Goal: Task Accomplishment & Management: Manage account settings

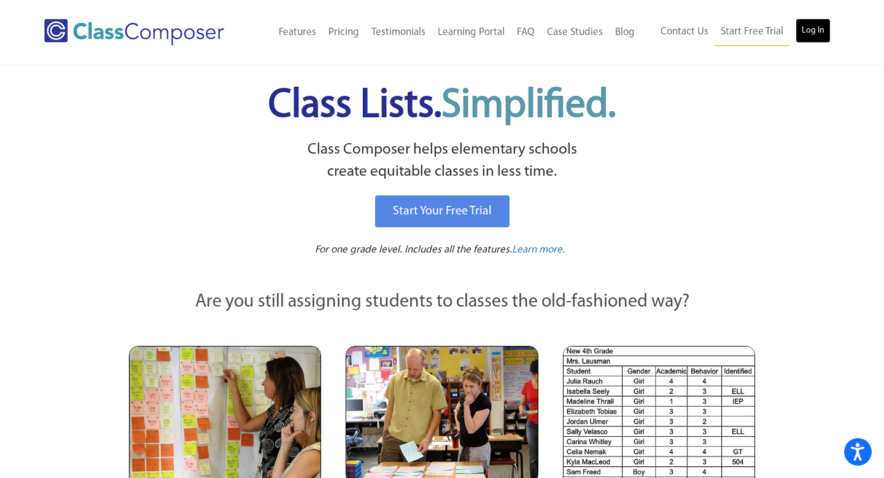
click at [809, 37] on link "Log In" at bounding box center [813, 30] width 35 height 25
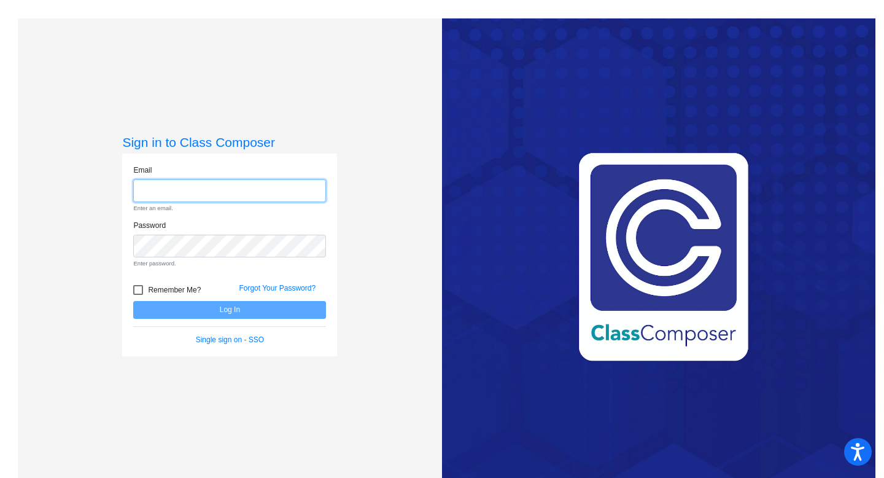
type input "[EMAIL_ADDRESS][DOMAIN_NAME]"
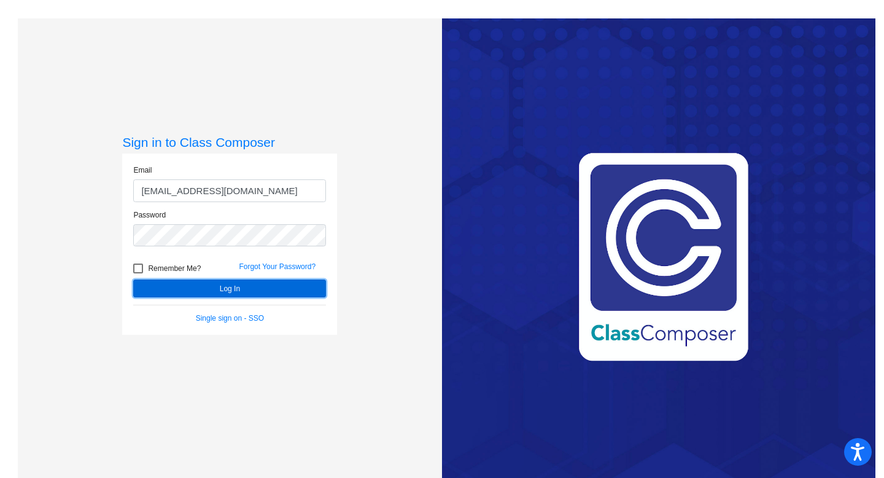
click at [264, 282] on button "Log In" at bounding box center [229, 288] width 193 height 18
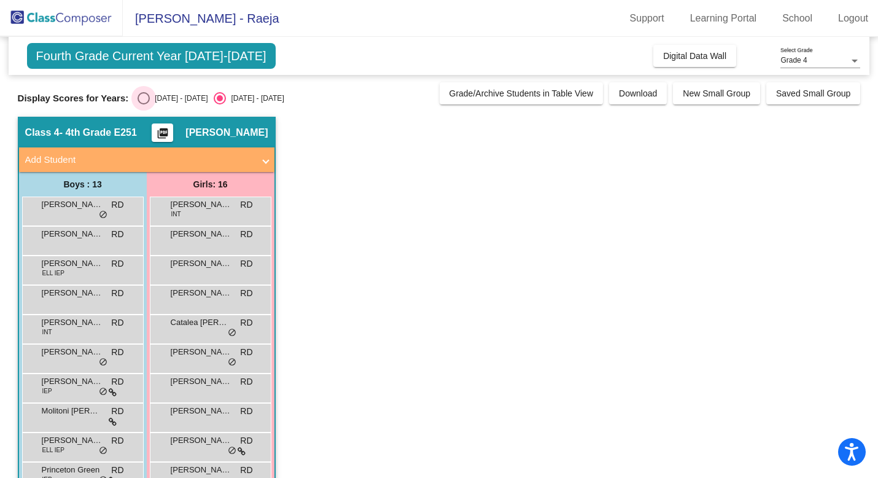
click at [141, 99] on div "Select an option" at bounding box center [144, 98] width 12 height 12
click at [143, 104] on input "[DATE] - [DATE]" at bounding box center [143, 104] width 1 height 1
radio input "true"
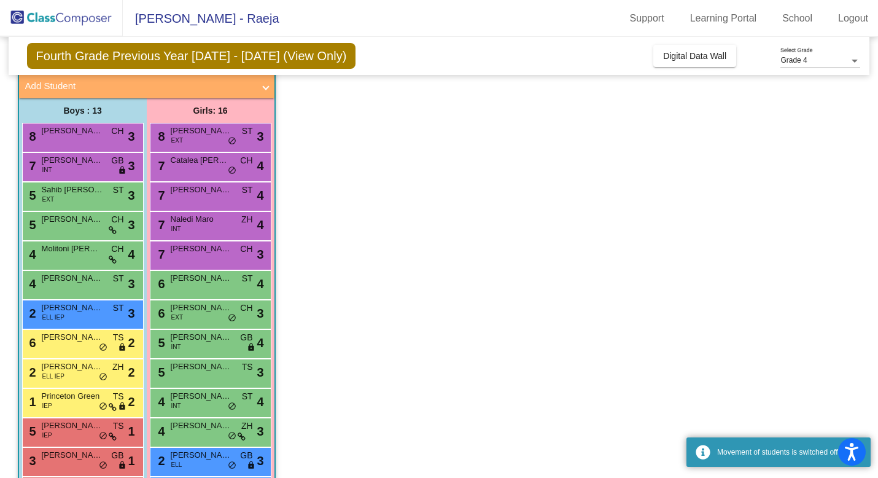
scroll to position [76, 0]
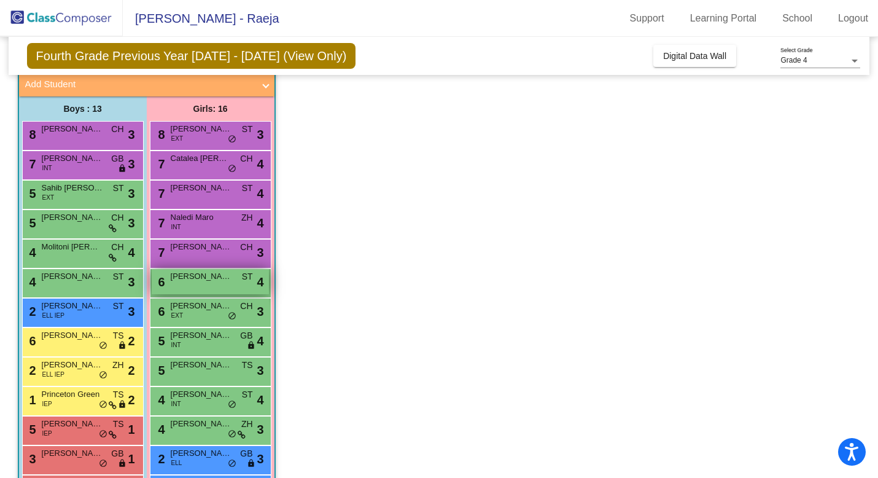
click at [168, 292] on div "6 [PERSON_NAME] ST lock do_not_disturb_alt 4" at bounding box center [210, 281] width 117 height 25
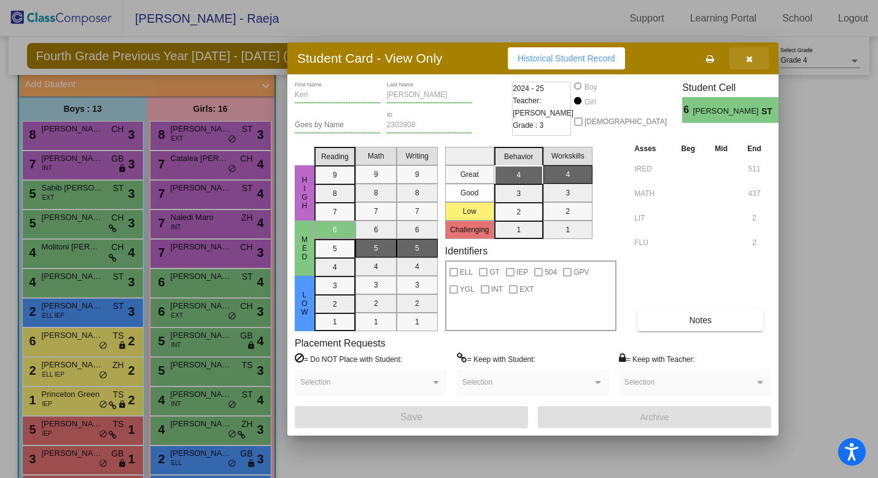
click at [753, 60] on button "button" at bounding box center [748, 58] width 39 height 22
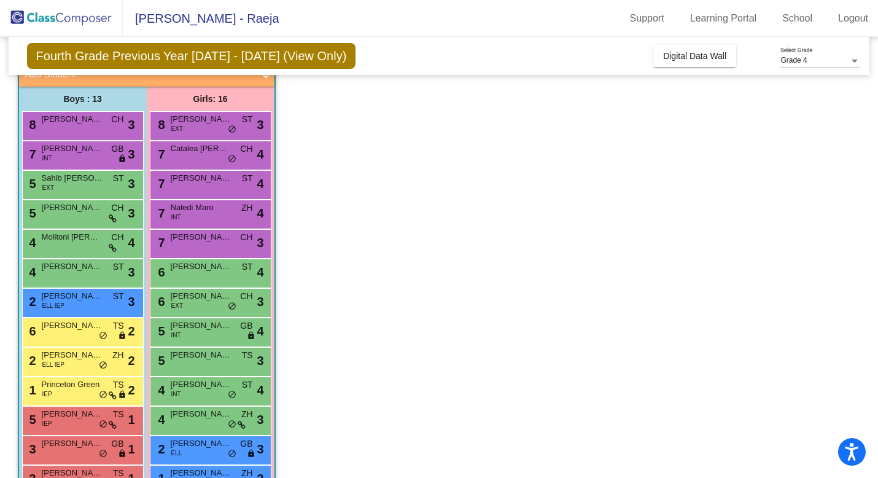
scroll to position [210, 0]
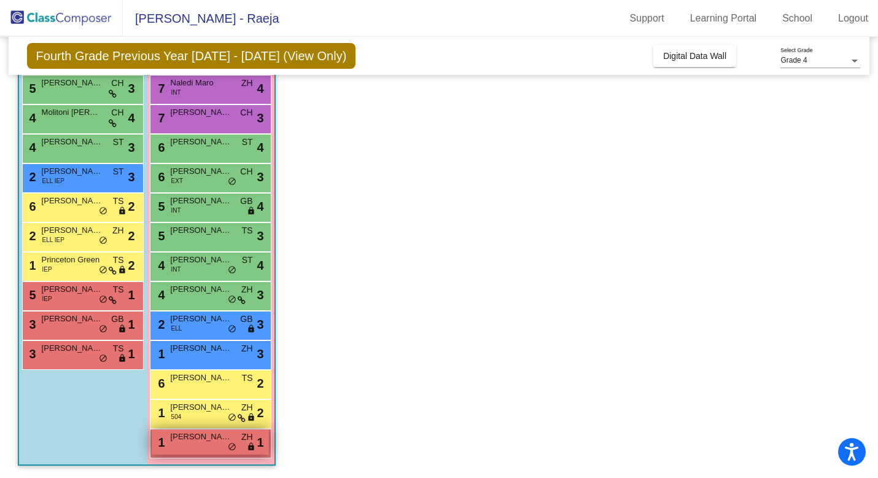
click at [187, 437] on span "[PERSON_NAME]" at bounding box center [201, 436] width 61 height 12
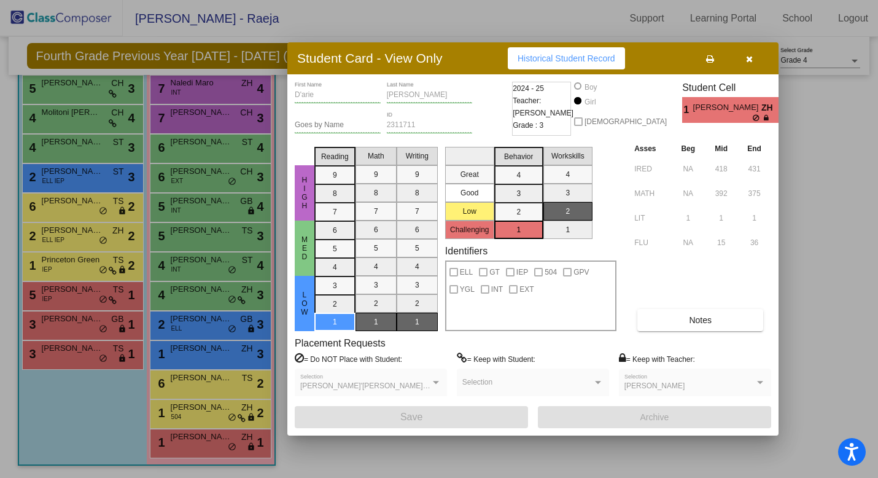
click at [752, 61] on button "button" at bounding box center [748, 58] width 39 height 22
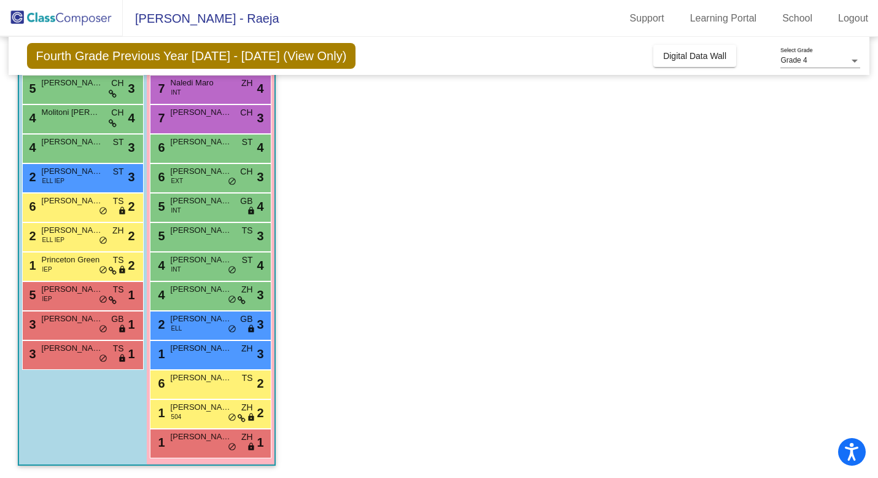
click at [490, 271] on app-classroom "Class 4 - 4th Grade E251 picture_as_pdf [PERSON_NAME] Add Student First Name La…" at bounding box center [439, 192] width 843 height 571
click at [71, 352] on span "[PERSON_NAME]" at bounding box center [72, 348] width 61 height 12
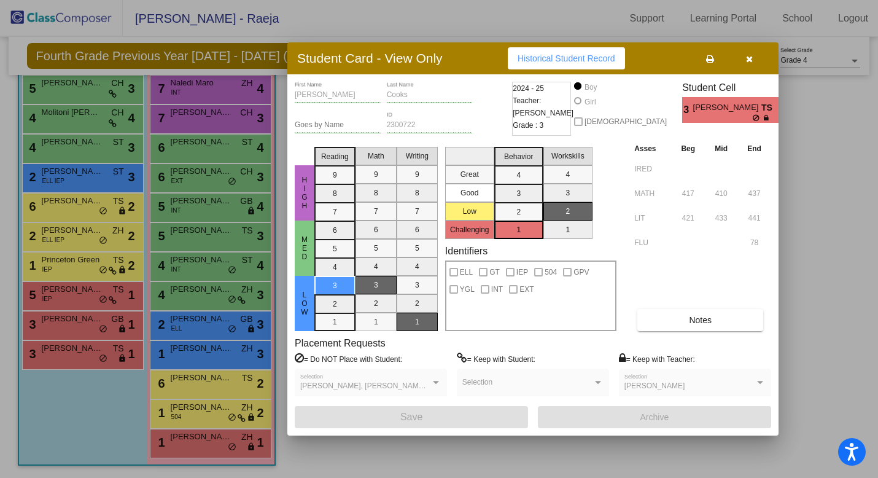
click at [751, 63] on icon "button" at bounding box center [749, 59] width 7 height 9
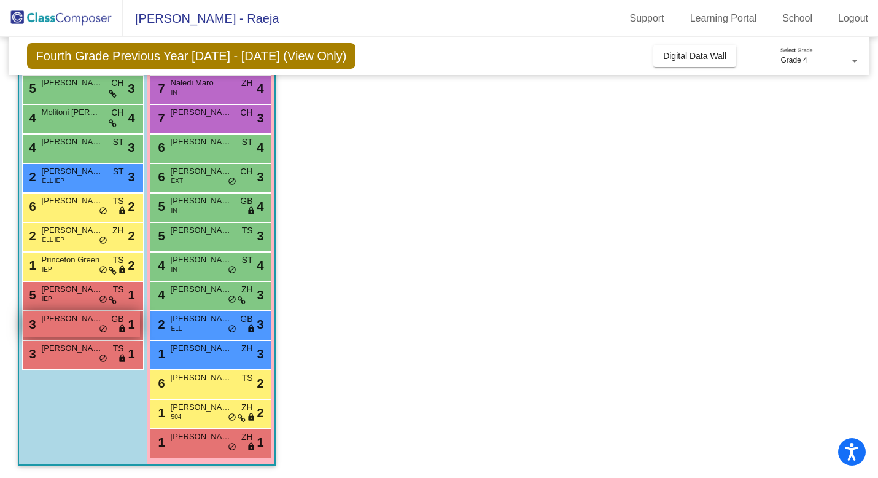
click at [61, 317] on span "[PERSON_NAME]" at bounding box center [72, 318] width 61 height 12
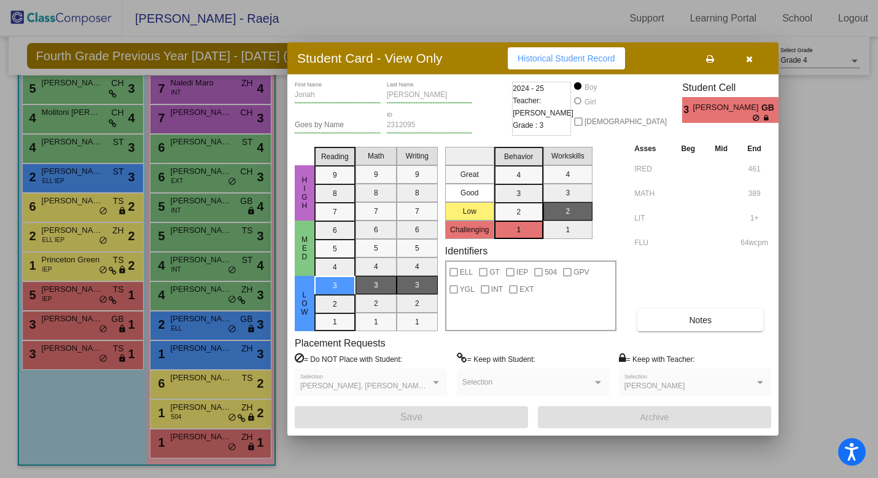
click at [754, 63] on button "button" at bounding box center [748, 58] width 39 height 22
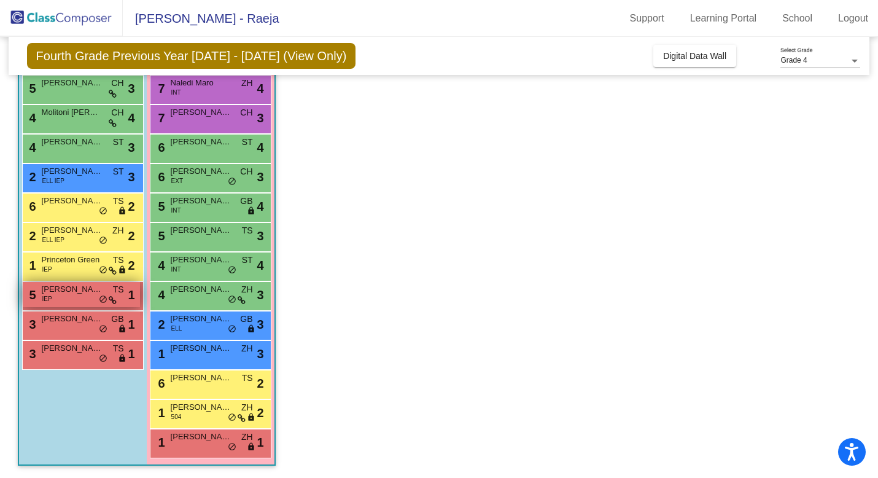
click at [79, 303] on div "5 [PERSON_NAME] IEP TS lock do_not_disturb_alt 1" at bounding box center [81, 294] width 117 height 25
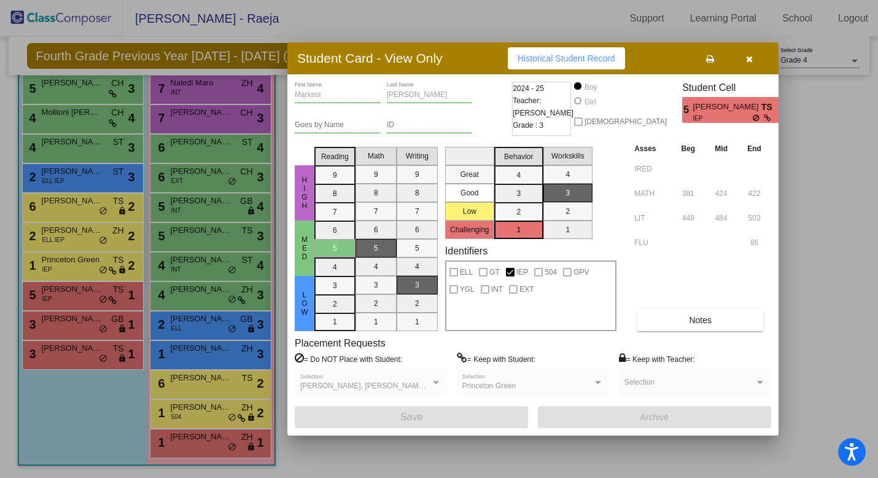
click at [753, 56] on button "button" at bounding box center [748, 58] width 39 height 22
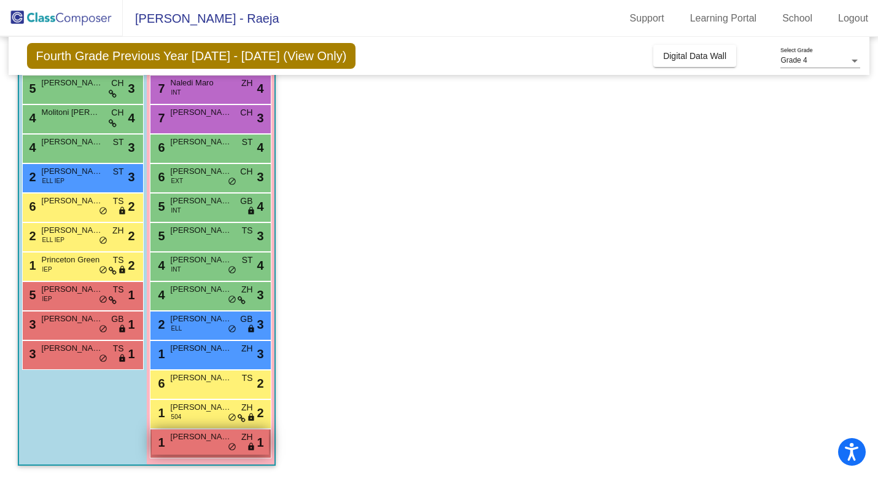
click at [201, 443] on div "1 D'[PERSON_NAME] ZH lock do_not_disturb_alt 1" at bounding box center [210, 441] width 117 height 25
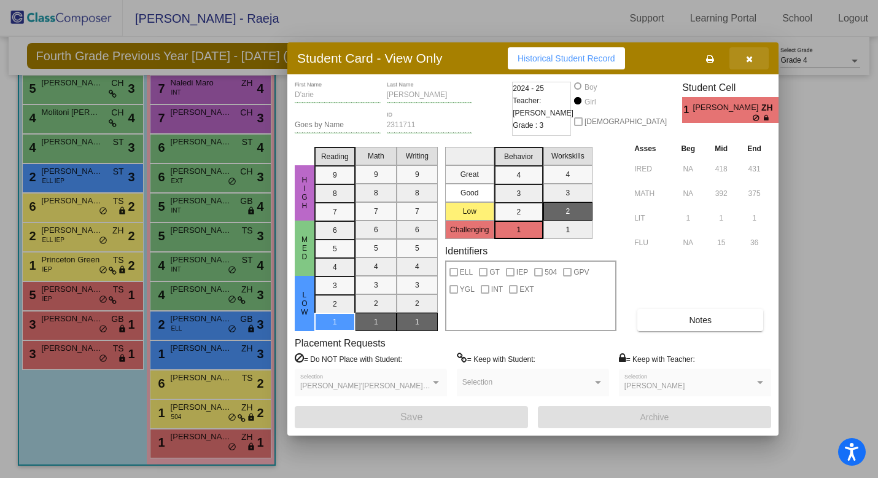
click at [745, 65] on button "button" at bounding box center [748, 58] width 39 height 22
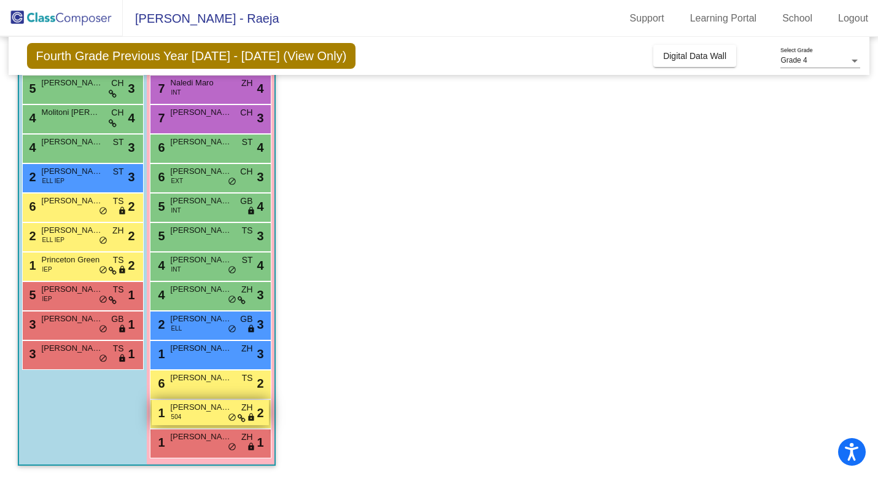
click at [190, 412] on span "[PERSON_NAME]" at bounding box center [201, 407] width 61 height 12
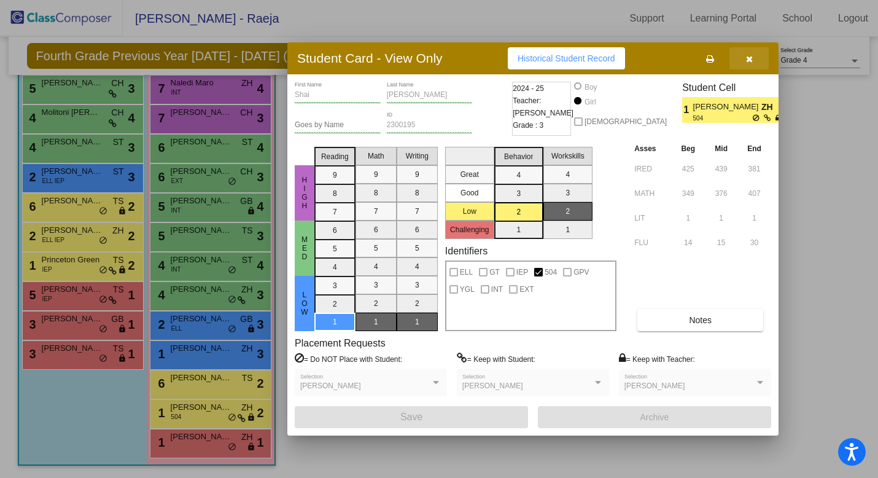
click at [750, 58] on icon "button" at bounding box center [749, 59] width 7 height 9
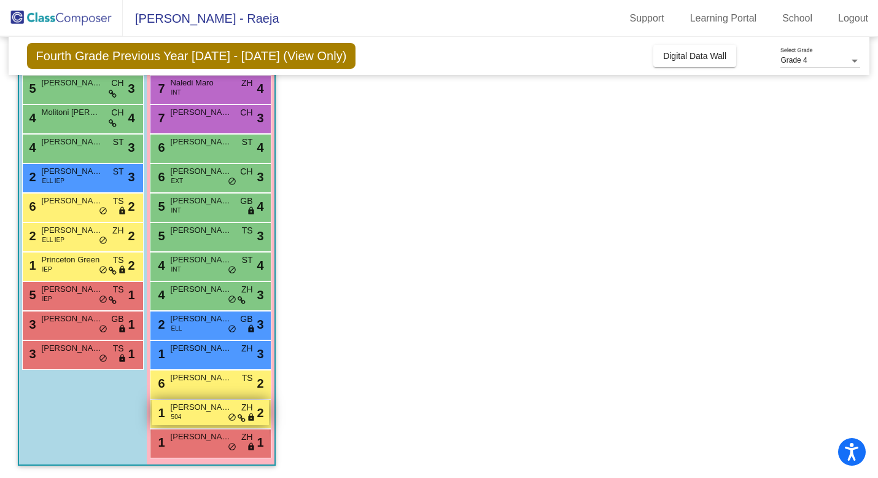
click at [188, 405] on span "[PERSON_NAME]" at bounding box center [201, 407] width 61 height 12
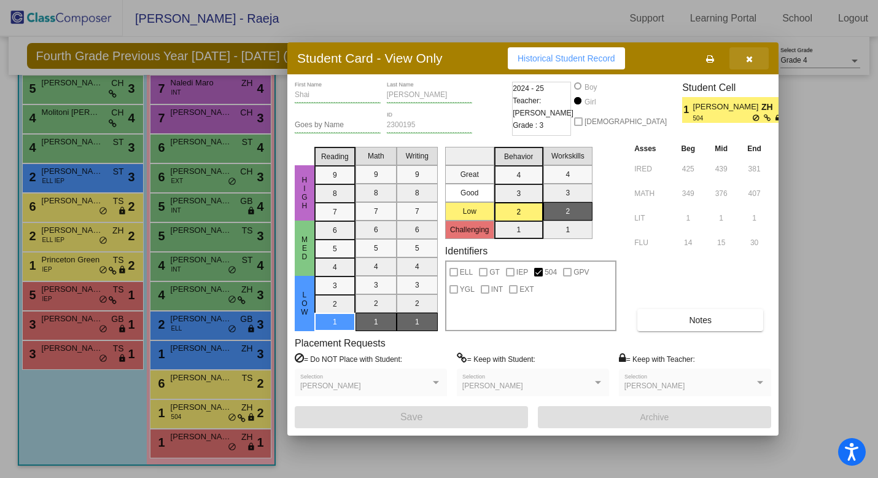
click at [748, 56] on icon "button" at bounding box center [749, 59] width 7 height 9
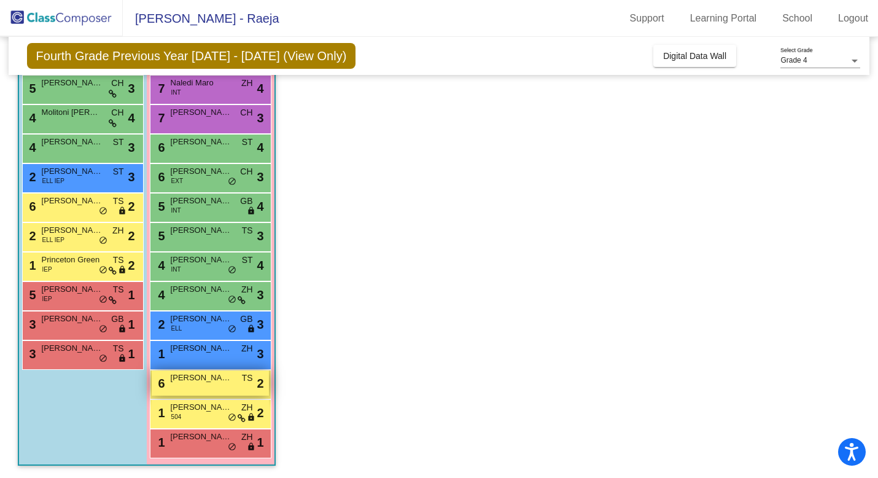
click at [171, 381] on span "[PERSON_NAME]" at bounding box center [201, 377] width 61 height 12
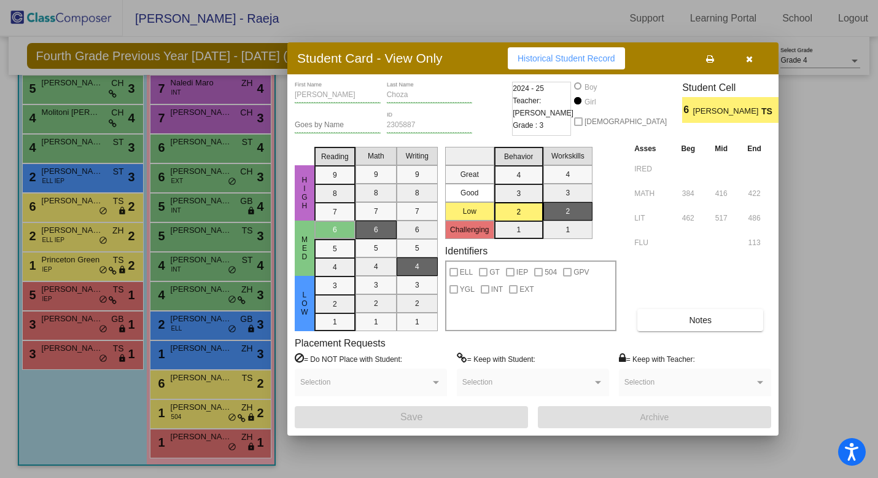
click at [748, 58] on icon "button" at bounding box center [749, 59] width 7 height 9
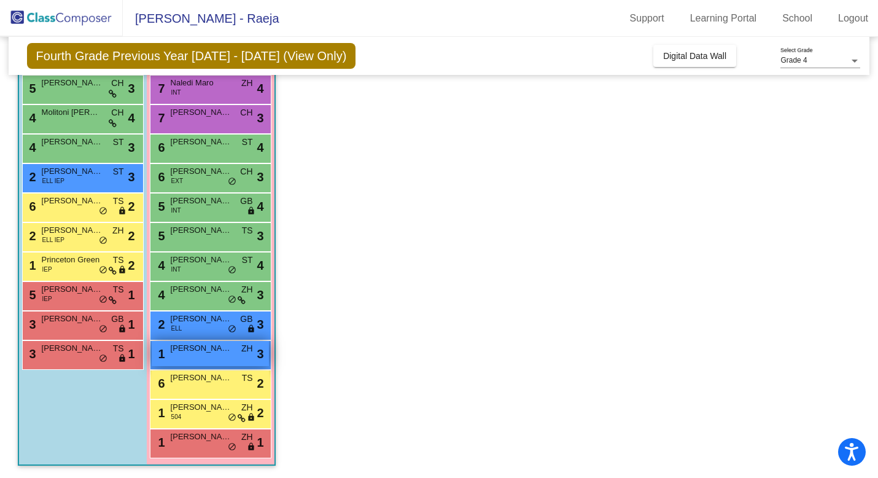
click at [183, 354] on span "[PERSON_NAME]" at bounding box center [201, 348] width 61 height 12
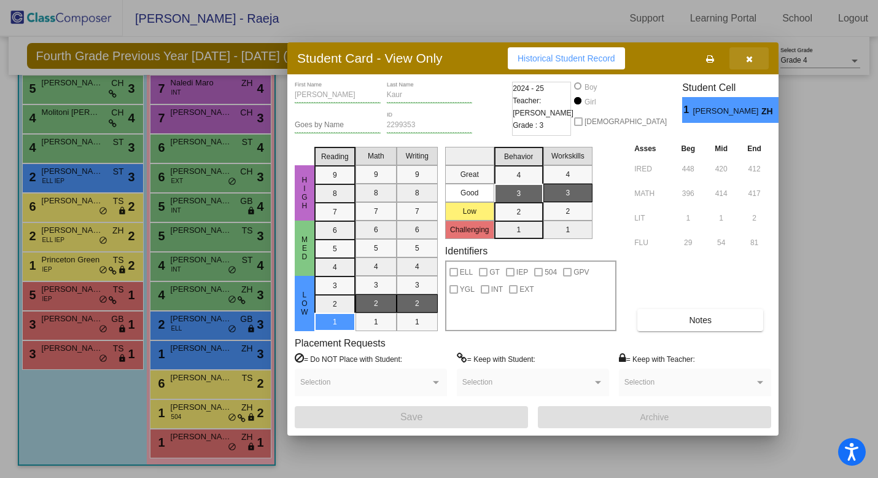
click at [750, 58] on icon "button" at bounding box center [749, 59] width 7 height 9
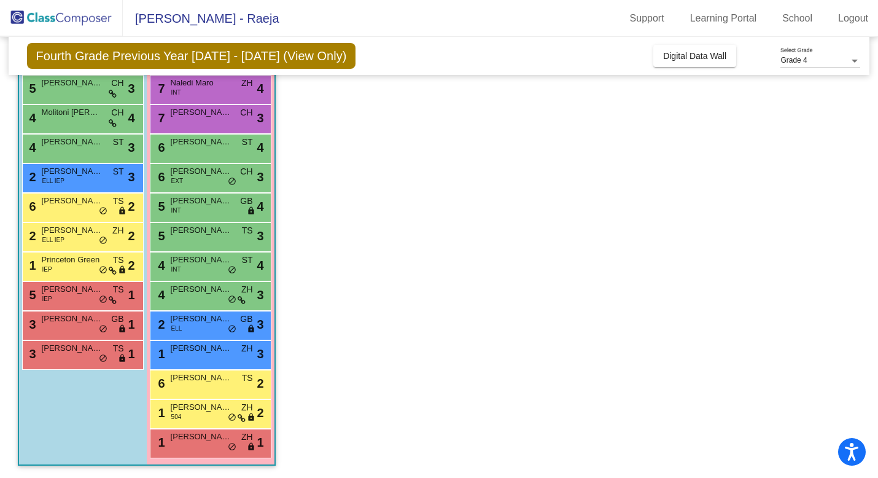
click at [357, 318] on app-classroom "Class 4 - 4th Grade E251 picture_as_pdf [PERSON_NAME] Add Student First Name La…" at bounding box center [439, 192] width 843 height 571
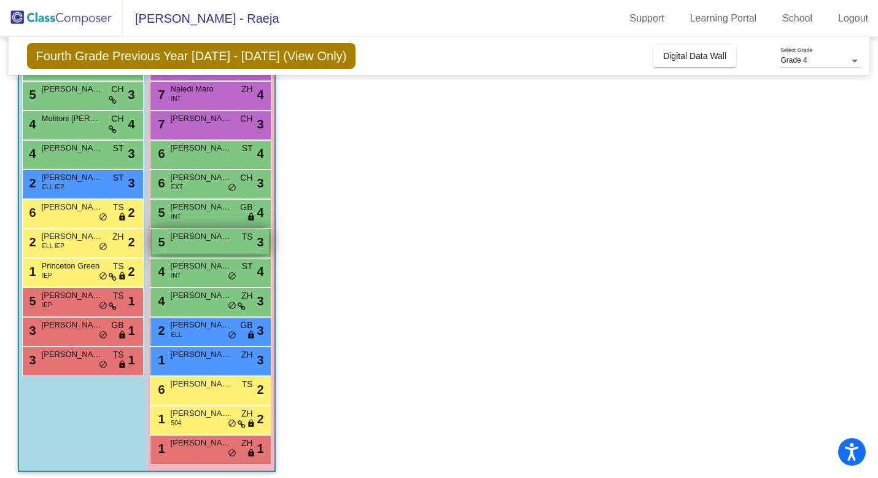
click at [188, 236] on span "[PERSON_NAME]" at bounding box center [201, 236] width 61 height 12
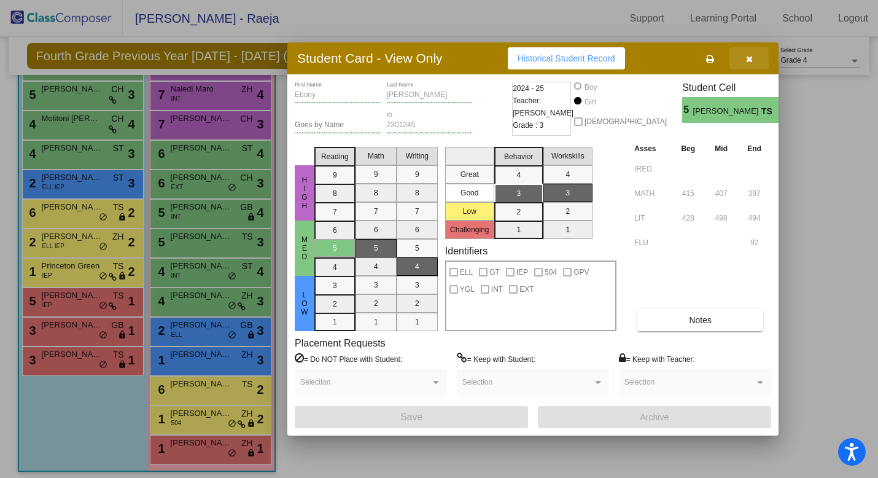
click at [751, 56] on icon "button" at bounding box center [749, 59] width 7 height 9
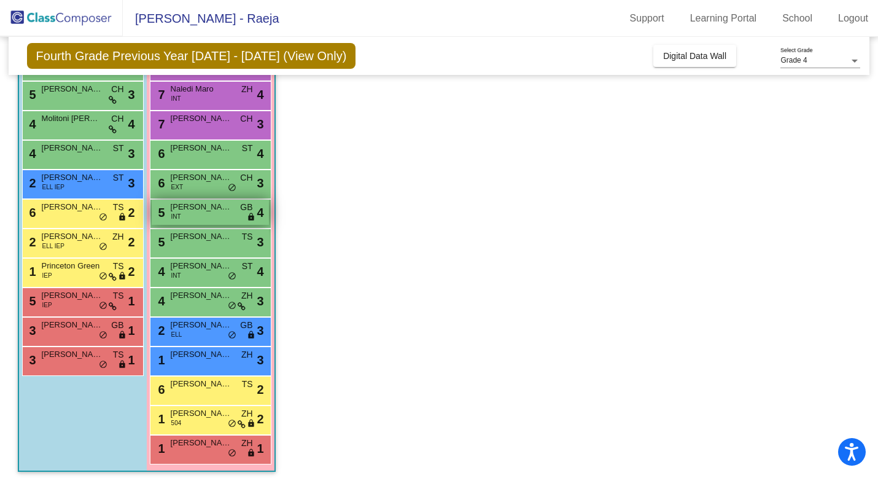
click at [180, 213] on span "INT" at bounding box center [176, 216] width 10 height 9
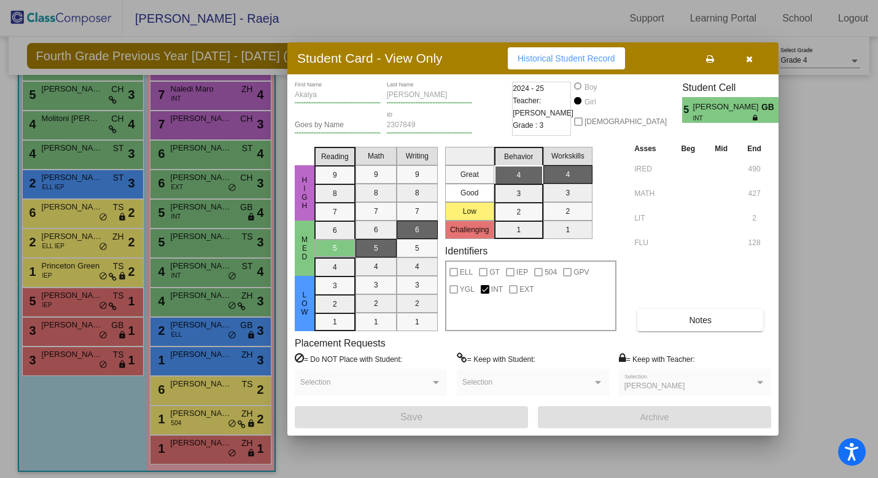
click at [743, 53] on button "button" at bounding box center [748, 58] width 39 height 22
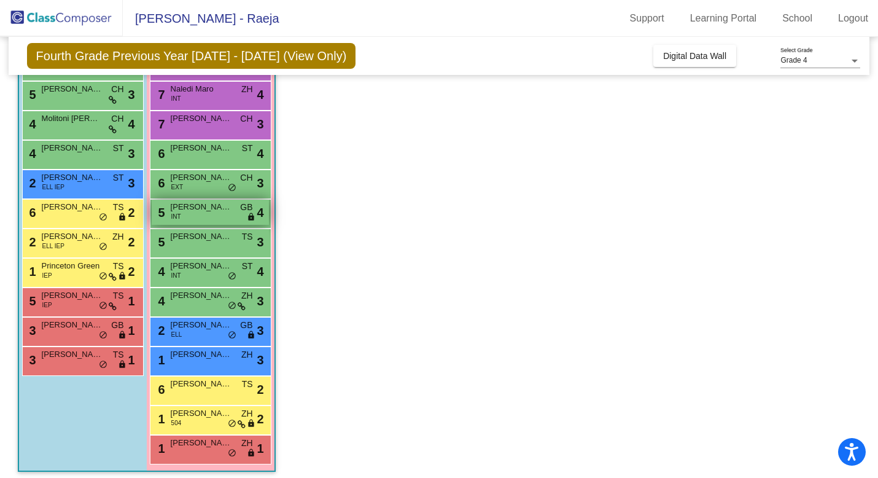
click at [190, 206] on span "[PERSON_NAME]" at bounding box center [201, 207] width 61 height 12
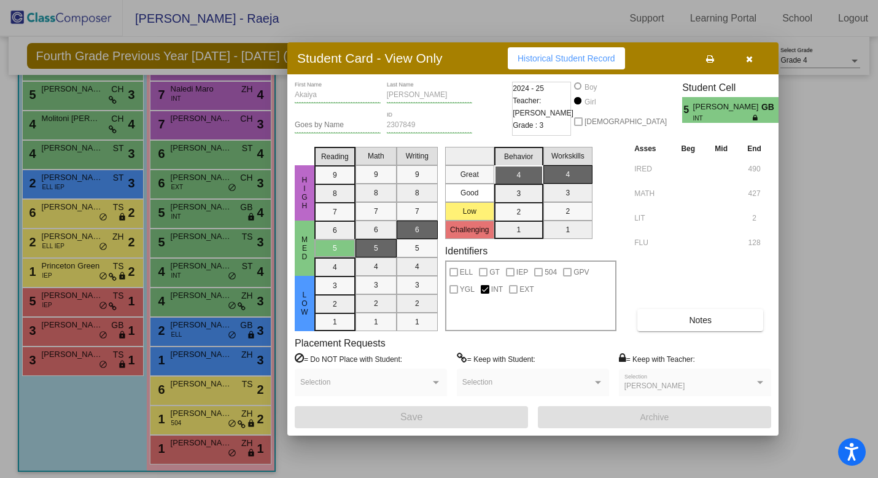
click at [753, 60] on button "button" at bounding box center [748, 58] width 39 height 22
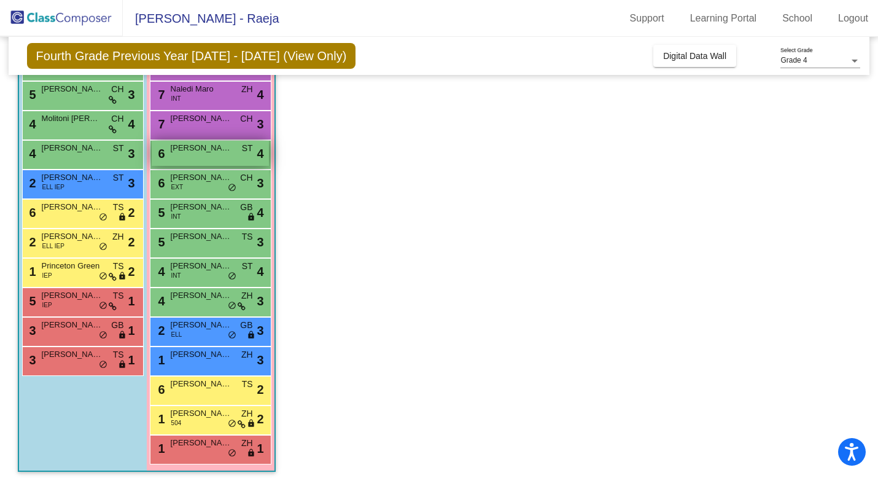
scroll to position [0, 0]
